Goal: Transaction & Acquisition: Download file/media

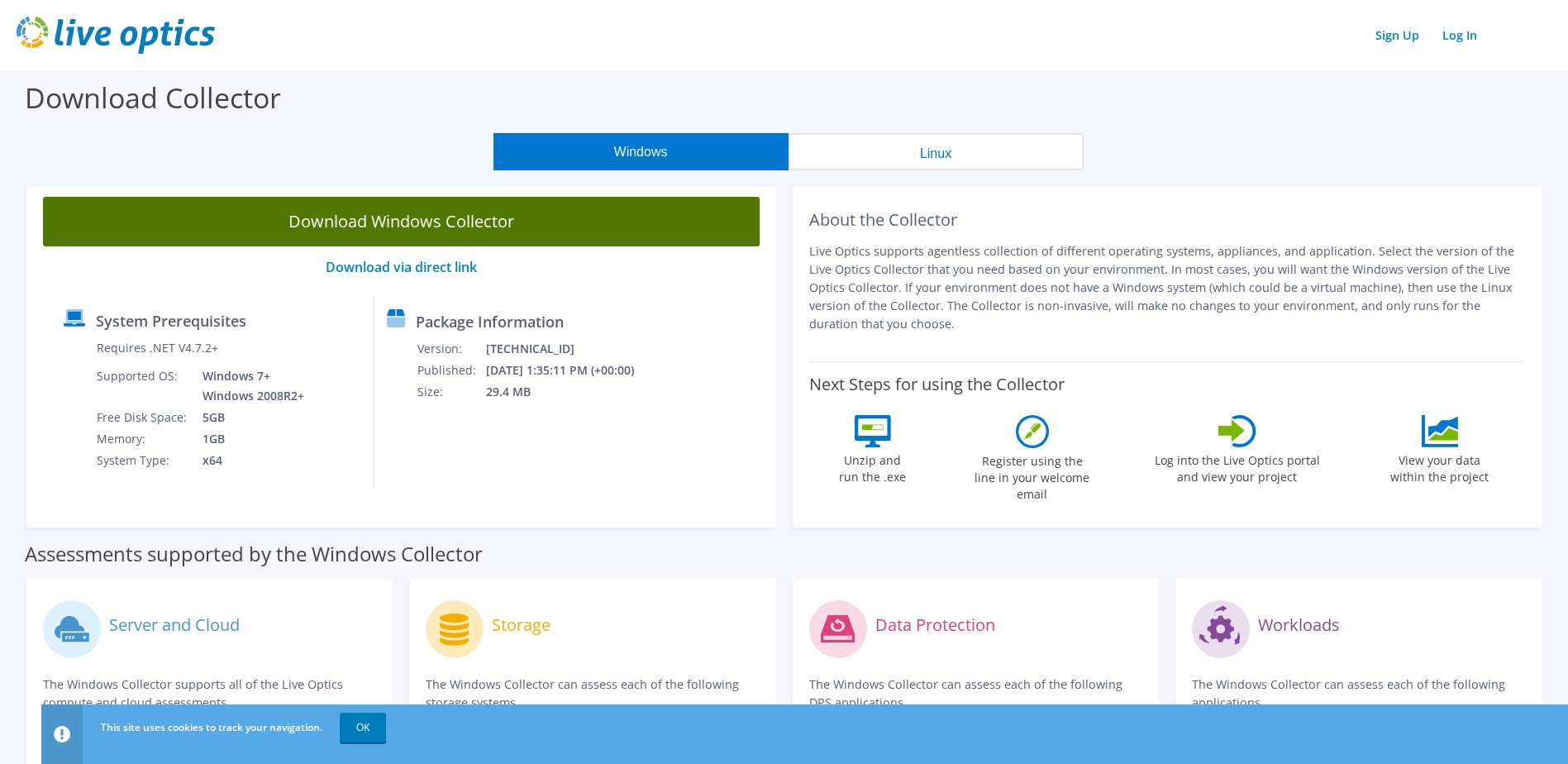
click at [425, 220] on link "Download Windows Collector" at bounding box center [402, 221] width 717 height 50
